Goal: Transaction & Acquisition: Subscribe to service/newsletter

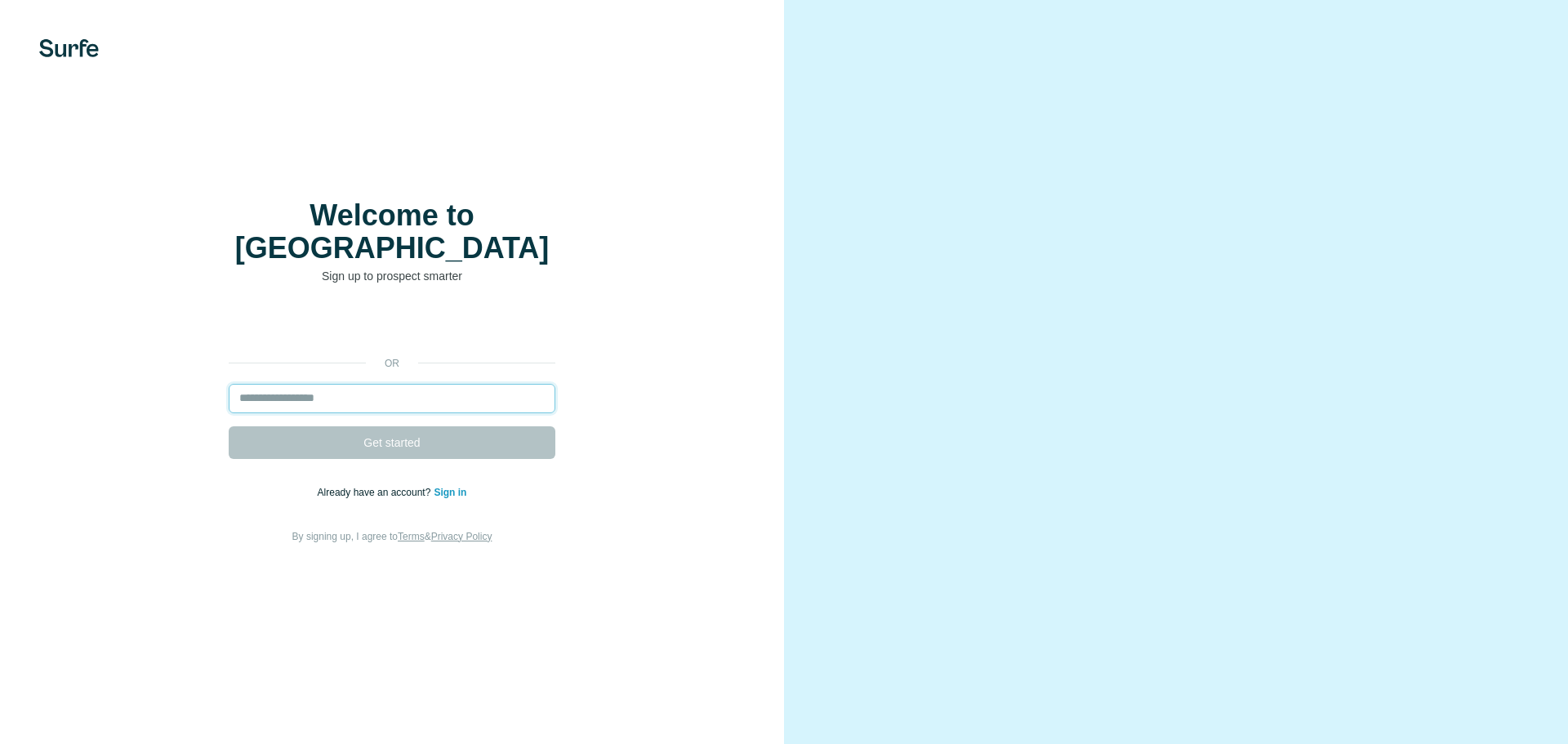
click at [332, 384] on input "email" at bounding box center [392, 398] width 327 height 29
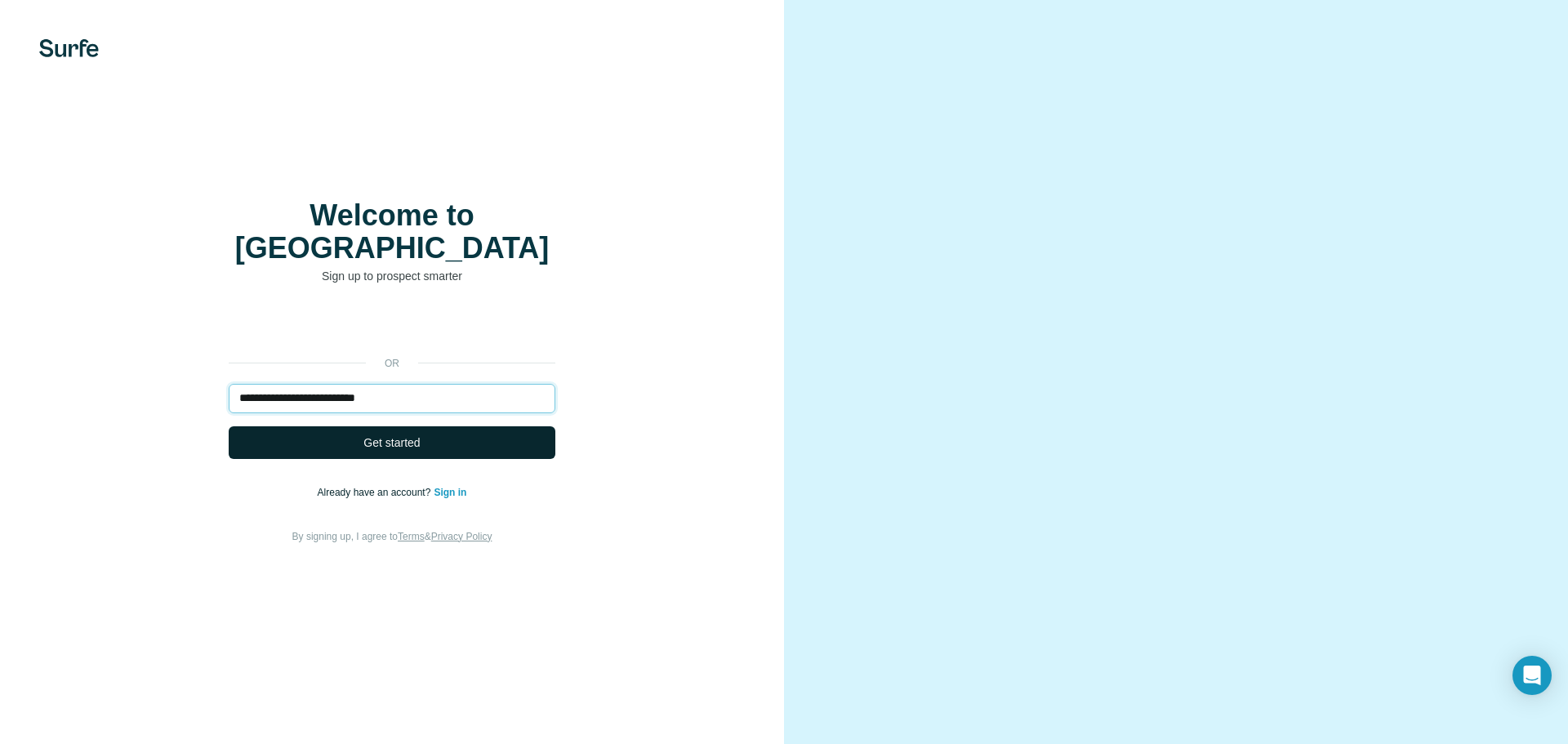
type input "**********"
click at [391, 434] on span "Get started" at bounding box center [391, 442] width 56 height 16
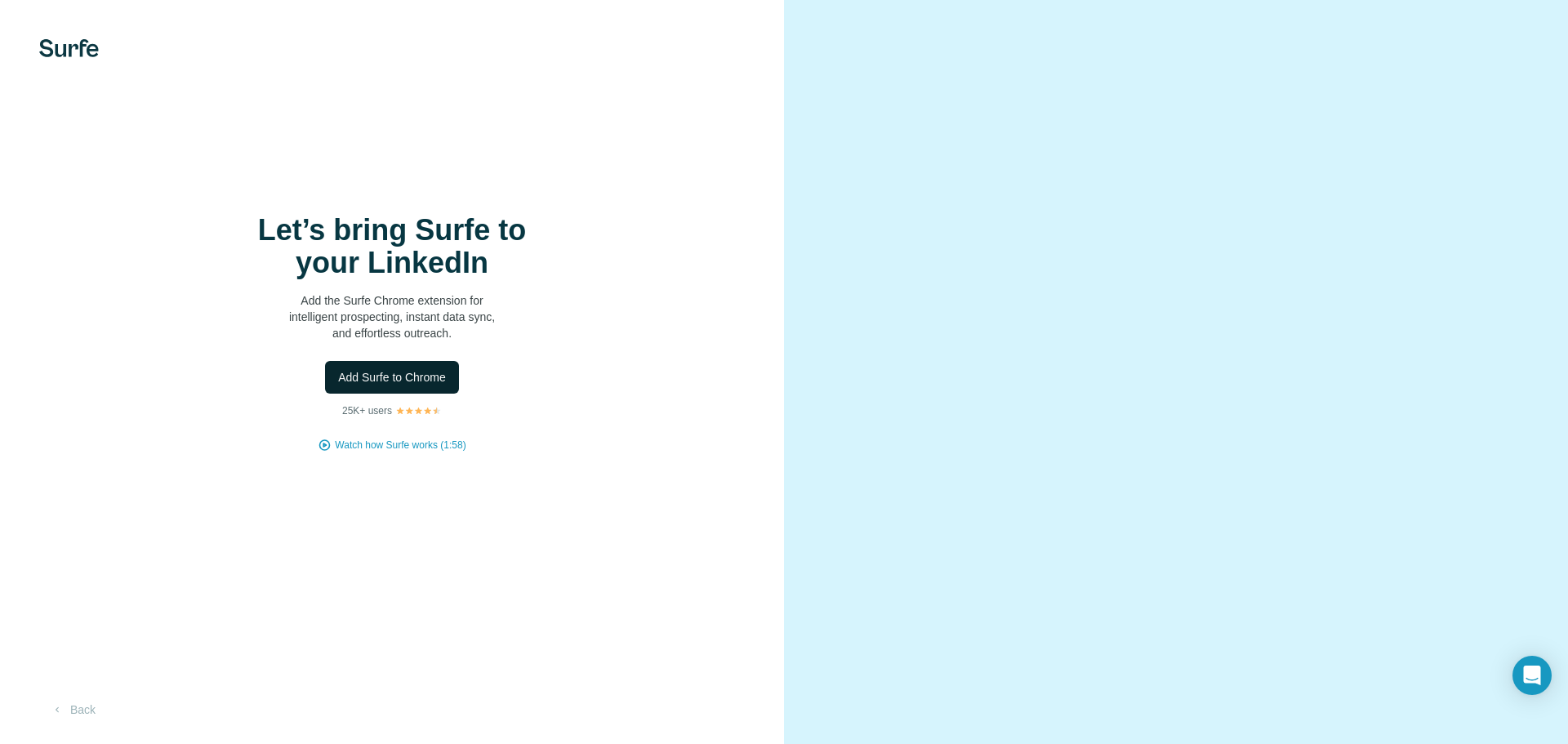
click at [387, 378] on span "Add Surfe to Chrome" at bounding box center [391, 376] width 108 height 16
